Goal: Transaction & Acquisition: Obtain resource

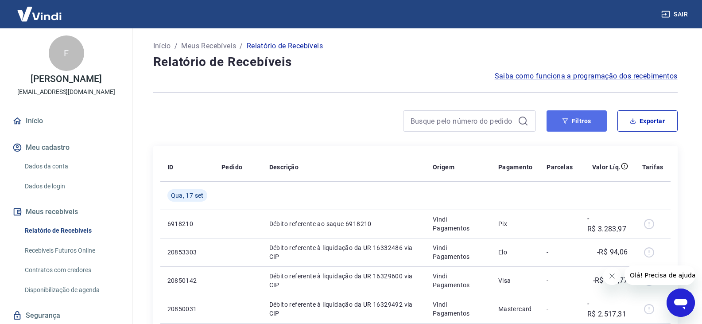
click at [584, 121] on button "Filtros" at bounding box center [577, 120] width 60 height 21
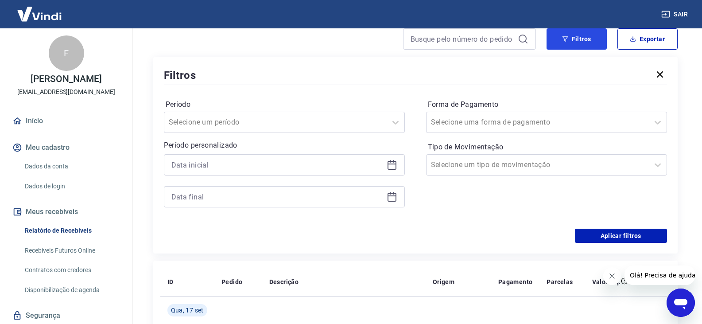
scroll to position [89, 0]
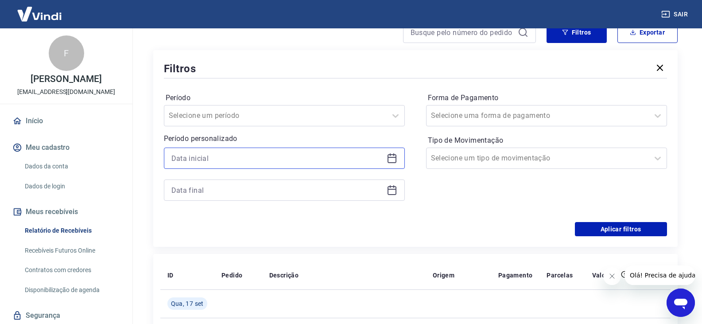
click at [206, 151] on input at bounding box center [277, 157] width 212 height 13
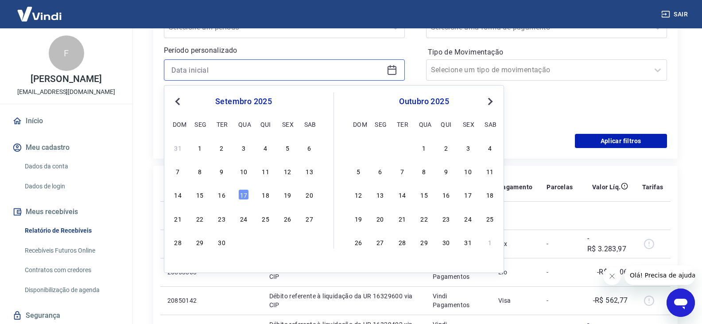
scroll to position [177, 0]
click at [176, 103] on button "Previous Month" at bounding box center [177, 101] width 11 height 11
click at [201, 244] on div "25" at bounding box center [199, 241] width 11 height 11
type input "[DATE]"
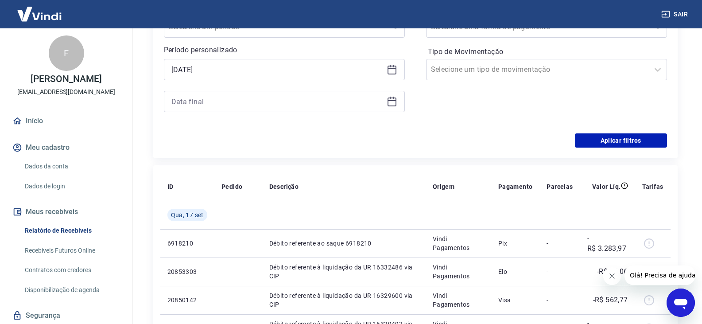
click at [393, 101] on icon at bounding box center [392, 101] width 11 height 11
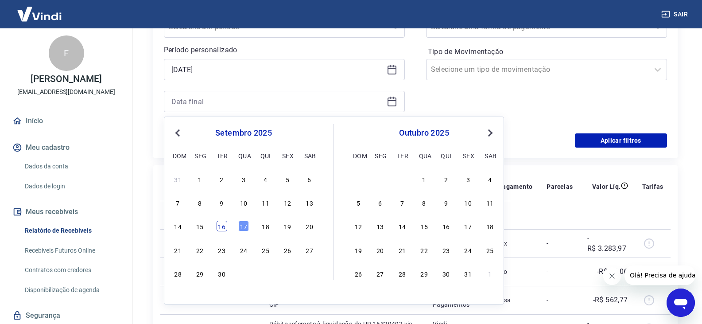
click at [220, 230] on div "16" at bounding box center [222, 226] width 11 height 11
type input "[DATE]"
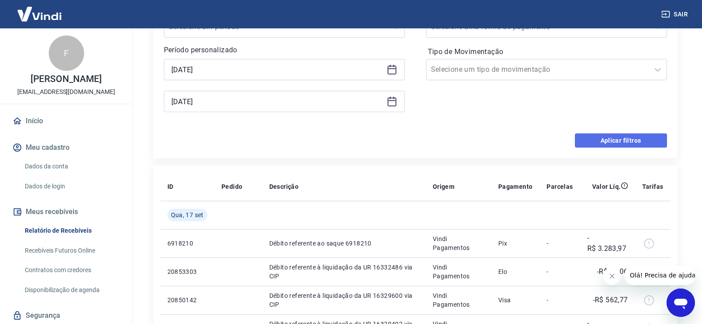
click at [603, 139] on button "Aplicar filtros" at bounding box center [621, 140] width 92 height 14
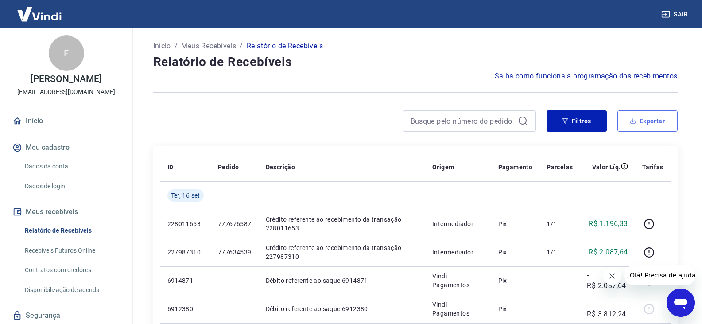
click at [664, 117] on button "Exportar" at bounding box center [647, 120] width 60 height 21
type input "[DATE]"
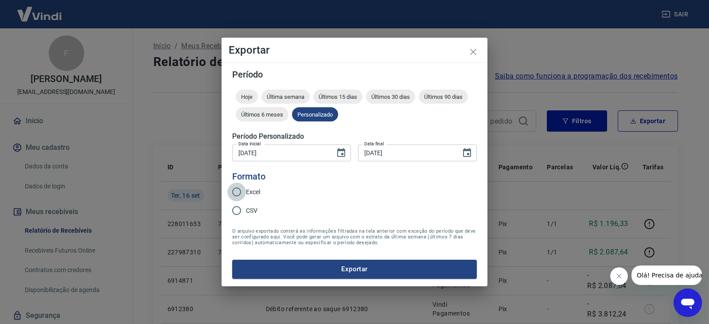
drag, startPoint x: 239, startPoint y: 191, endPoint x: 260, endPoint y: 226, distance: 41.2
click at [238, 191] on input "Excel" at bounding box center [236, 191] width 19 height 19
radio input "true"
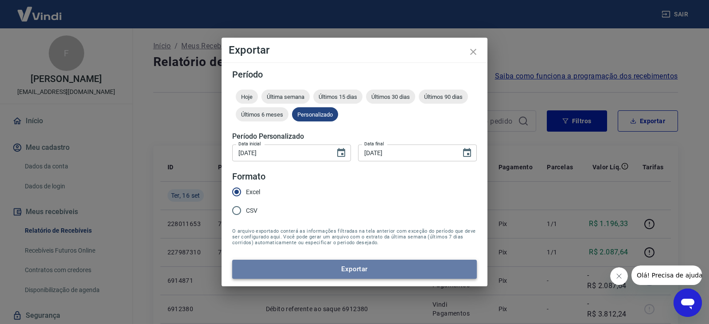
click at [333, 275] on button "Exportar" at bounding box center [354, 269] width 244 height 19
